Goal: Navigation & Orientation: Find specific page/section

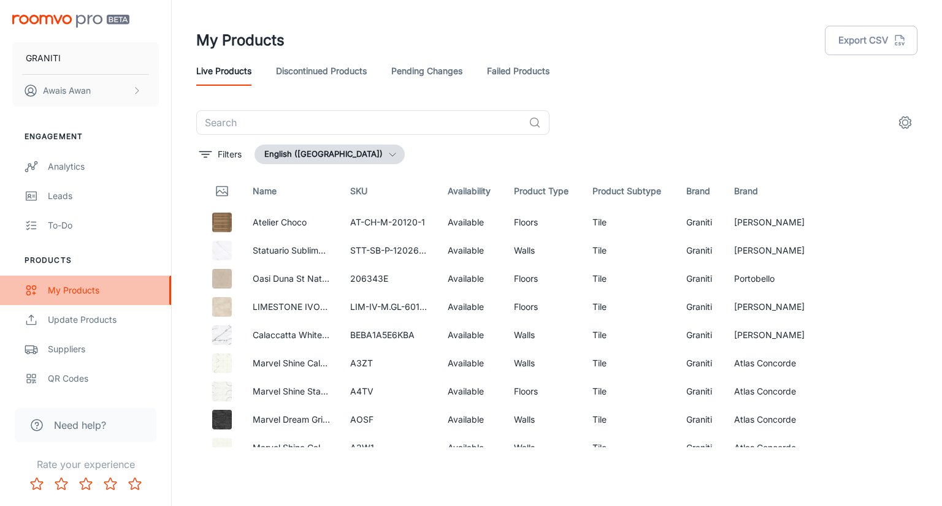
click at [99, 292] on div "My Products" at bounding box center [103, 290] width 111 height 13
click at [348, 66] on link "Discontinued Products" at bounding box center [321, 70] width 91 height 29
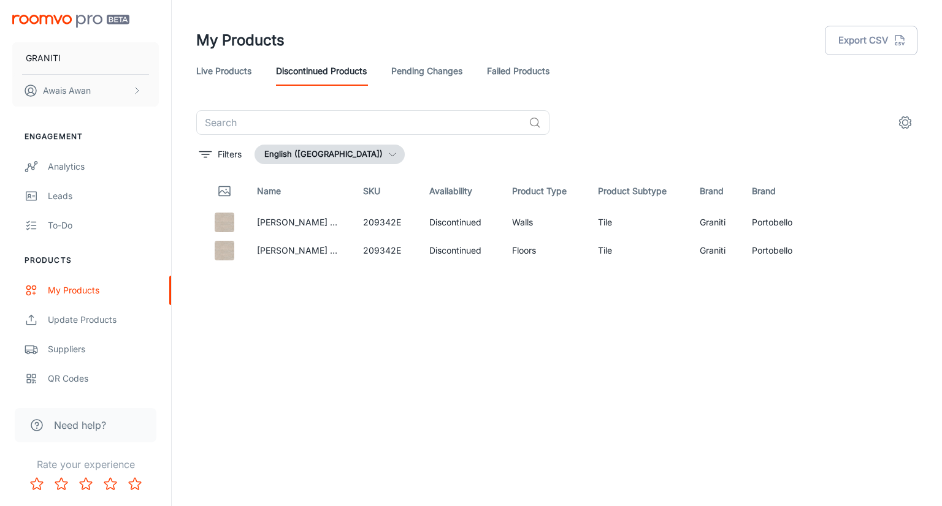
click at [435, 70] on link "Pending Changes" at bounding box center [426, 70] width 71 height 29
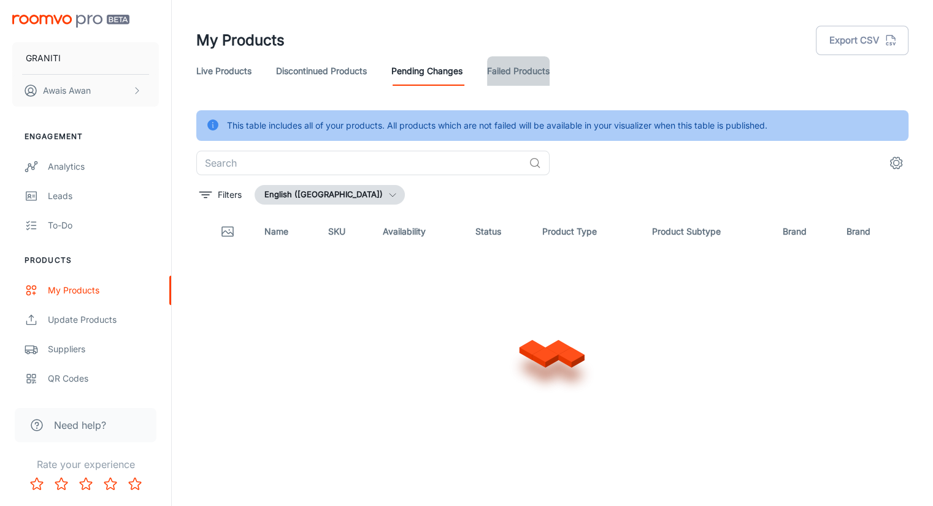
click at [500, 69] on link "Failed Products" at bounding box center [518, 70] width 63 height 29
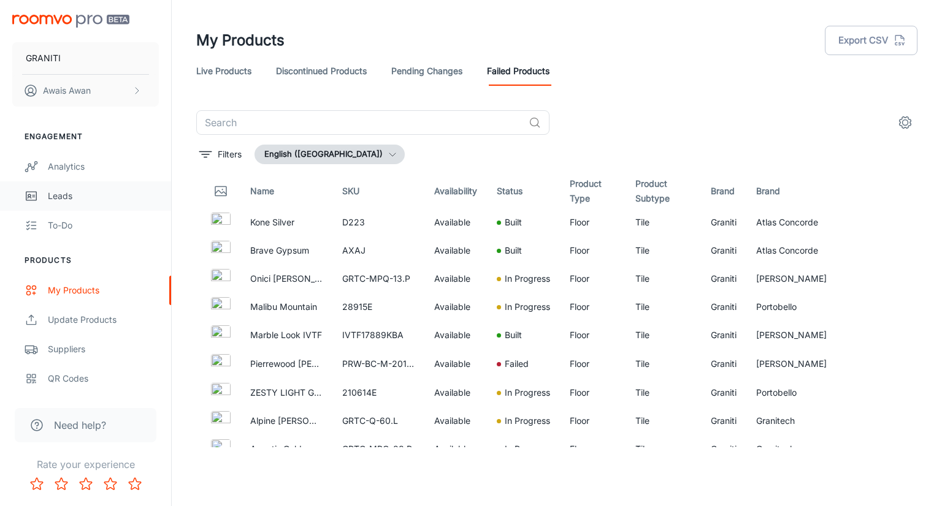
click at [54, 197] on div "Leads" at bounding box center [103, 195] width 111 height 13
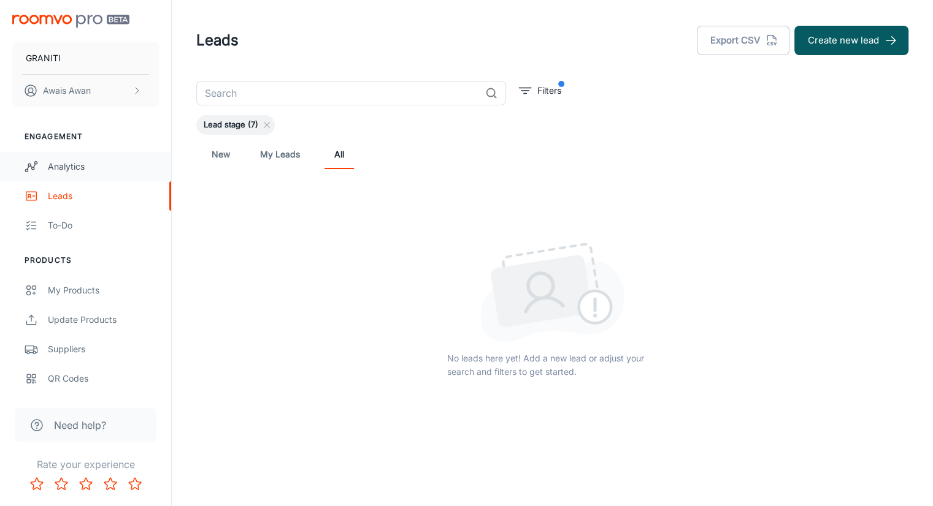
click at [71, 172] on div "Analytics" at bounding box center [103, 166] width 111 height 13
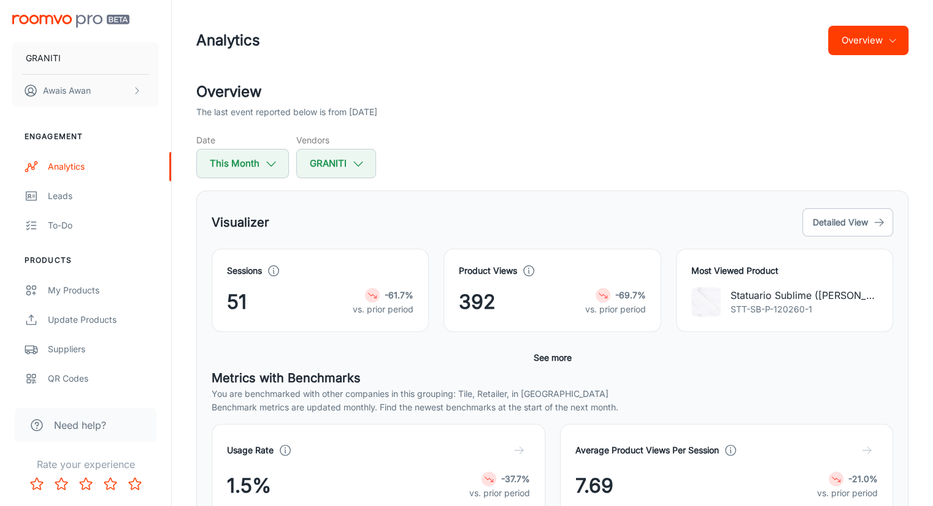
click at [616, 229] on div "Visualizer Detailed View" at bounding box center [552, 222] width 681 height 33
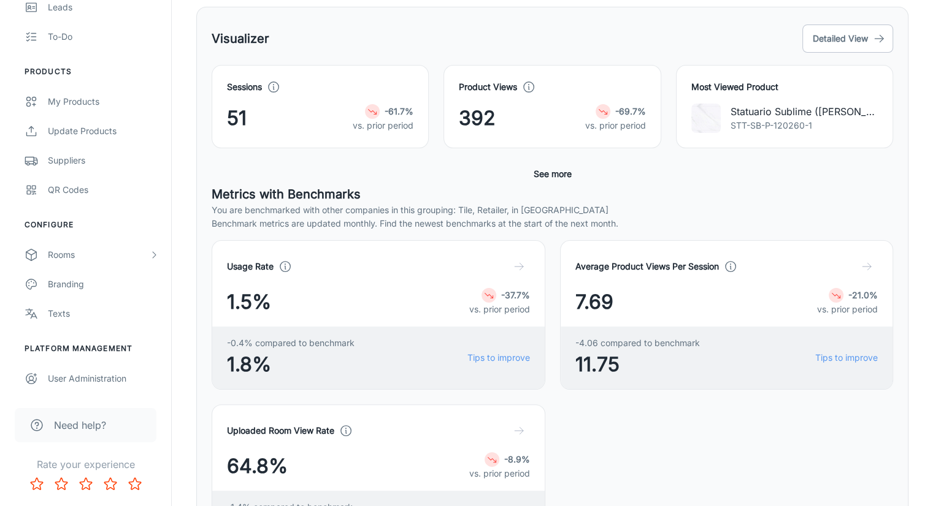
scroll to position [245, 0]
